Goal: Task Accomplishment & Management: Complete application form

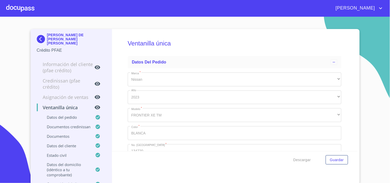
click at [18, 8] on div at bounding box center [20, 8] width 28 height 16
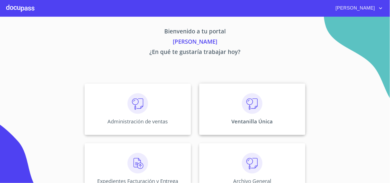
click at [254, 94] on img at bounding box center [252, 103] width 21 height 21
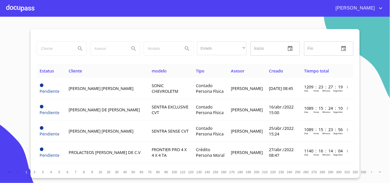
click at [65, 59] on div "Estado ​ ​ Inicio ​ Fin ​" at bounding box center [195, 51] width 317 height 25
click at [65, 58] on div "Estado ​ ​ Inicio ​ Fin ​" at bounding box center [195, 51] width 317 height 25
click at [64, 49] on input "search" at bounding box center [54, 49] width 35 height 14
type input "g"
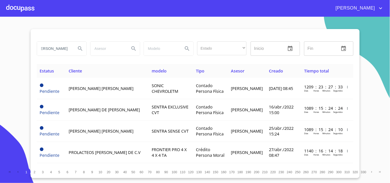
type input "[PERSON_NAME]"
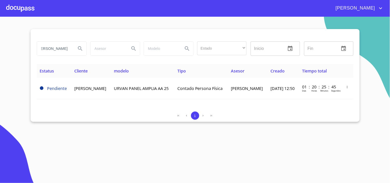
scroll to position [0, 0]
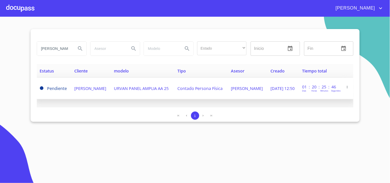
click at [87, 91] on span "[PERSON_NAME]" at bounding box center [91, 89] width 32 height 6
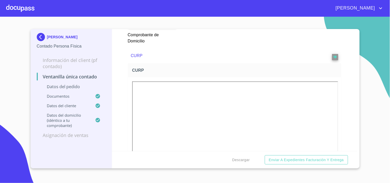
scroll to position [599, 0]
click at [30, 15] on div at bounding box center [20, 8] width 28 height 16
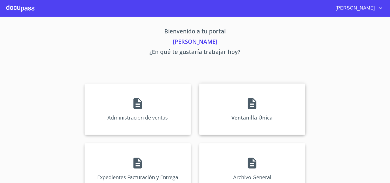
click at [244, 95] on div "Ventanilla Única" at bounding box center [252, 108] width 106 height 51
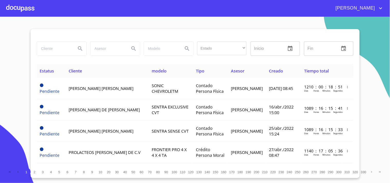
drag, startPoint x: 41, startPoint y: 41, endPoint x: 47, endPoint y: 50, distance: 10.0
click at [42, 43] on div at bounding box center [62, 48] width 50 height 14
click at [47, 50] on input "search" at bounding box center [54, 49] width 35 height 14
type input "N"
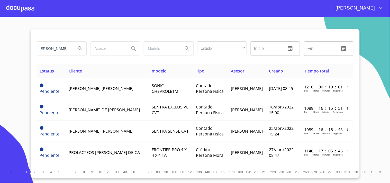
type input "[PERSON_NAME]"
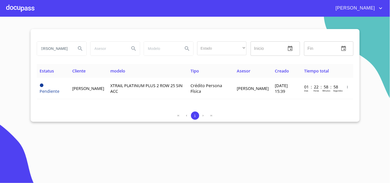
scroll to position [0, 0]
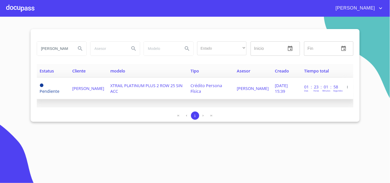
click at [107, 96] on td "[PERSON_NAME]" at bounding box center [88, 88] width 38 height 21
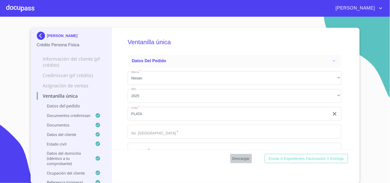
click at [232, 159] on span "Descargar" at bounding box center [240, 158] width 17 height 6
click at [29, 9] on div at bounding box center [20, 8] width 28 height 16
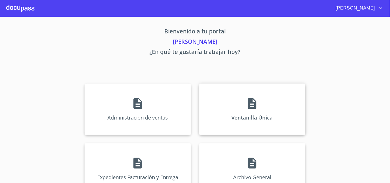
click at [275, 98] on div "Ventanilla Única" at bounding box center [252, 108] width 106 height 51
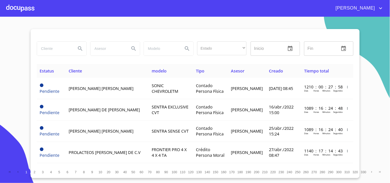
drag, startPoint x: 60, startPoint y: 56, endPoint x: 57, endPoint y: 46, distance: 10.4
click at [60, 56] on div at bounding box center [61, 48] width 53 height 18
click at [57, 44] on input "search" at bounding box center [54, 49] width 35 height 14
type input "f"
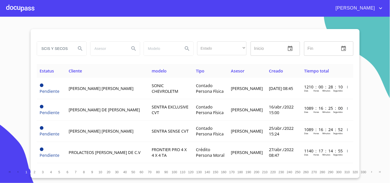
type input "FESCIS Y SECOS"
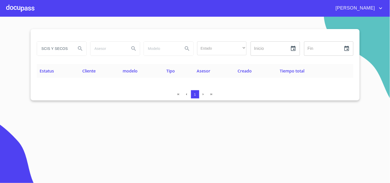
scroll to position [0, 0]
drag, startPoint x: 71, startPoint y: 52, endPoint x: 0, endPoint y: 155, distance: 125.9
click at [0, 143] on section "FESCIS Y SECOS Estado ​ ​ Inicio ​ Fin ​ Estatus Cliente modelo Tipo Asesor Cre…" at bounding box center [195, 100] width 390 height 166
type input "FRESCIS Y SECOS"
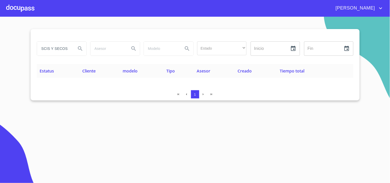
scroll to position [0, 0]
click at [30, 12] on div at bounding box center [20, 8] width 28 height 16
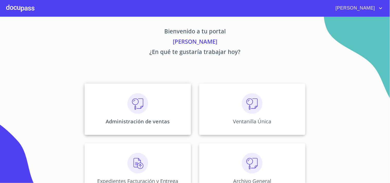
click at [116, 119] on p "Administración de ventas" at bounding box center [138, 121] width 64 height 7
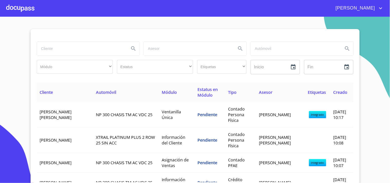
click at [89, 52] on input "search" at bounding box center [81, 49] width 88 height 14
type input "FRESCOS Y SECOS"
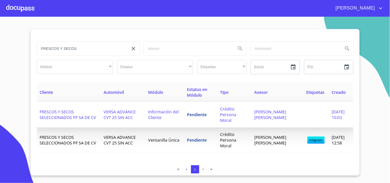
click at [147, 124] on td "Información del Cliente" at bounding box center [164, 114] width 39 height 25
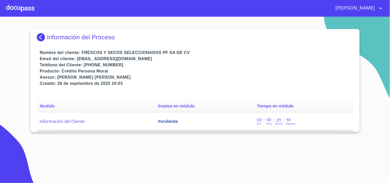
click at [167, 123] on span "Pendiente" at bounding box center [168, 121] width 20 height 6
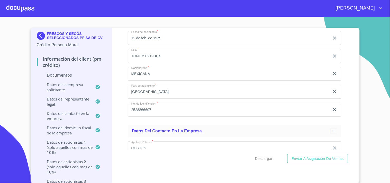
scroll to position [3224, 0]
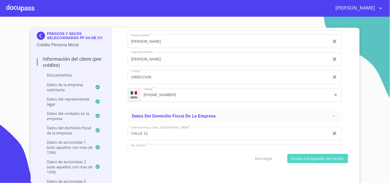
click at [326, 158] on span "Enviar a Asignación de Ventas" at bounding box center [317, 158] width 52 height 6
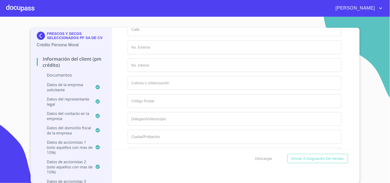
scroll to position [4195, 0]
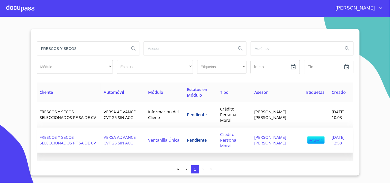
click at [119, 144] on span "VERSA ADVANCE CVT 25 SIN ACC" at bounding box center [120, 139] width 32 height 11
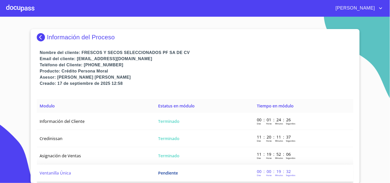
click at [158, 171] on span "Pendiente" at bounding box center [168, 173] width 20 height 6
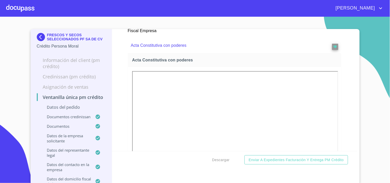
scroll to position [1112, 0]
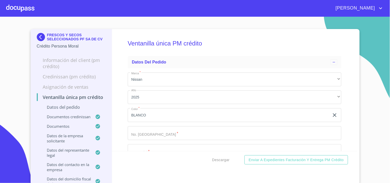
scroll to position [1112, 0]
